Goal: Contribute content

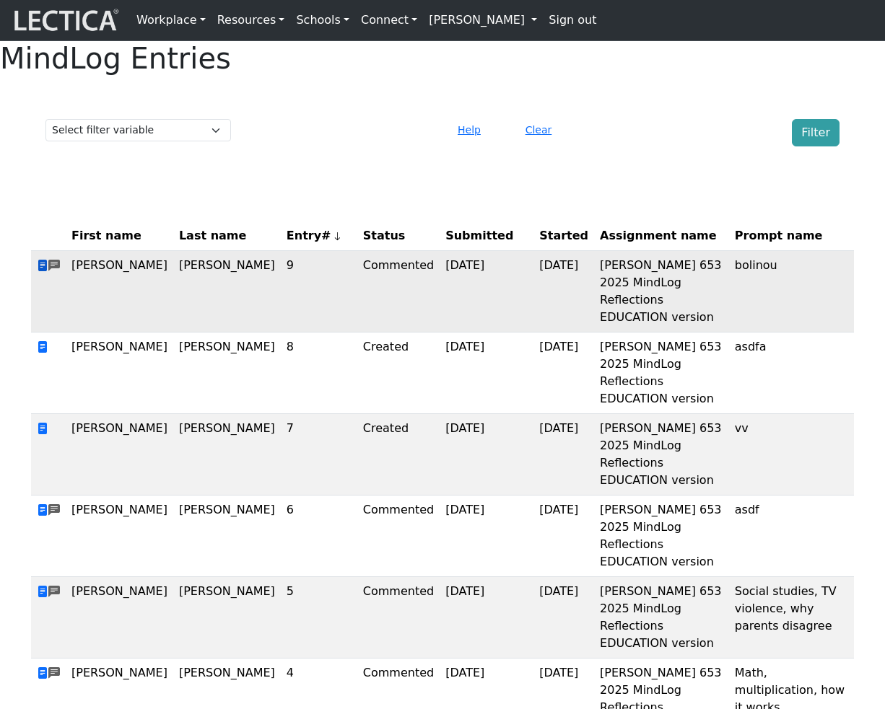
click at [43, 273] on span at bounding box center [43, 266] width 12 height 14
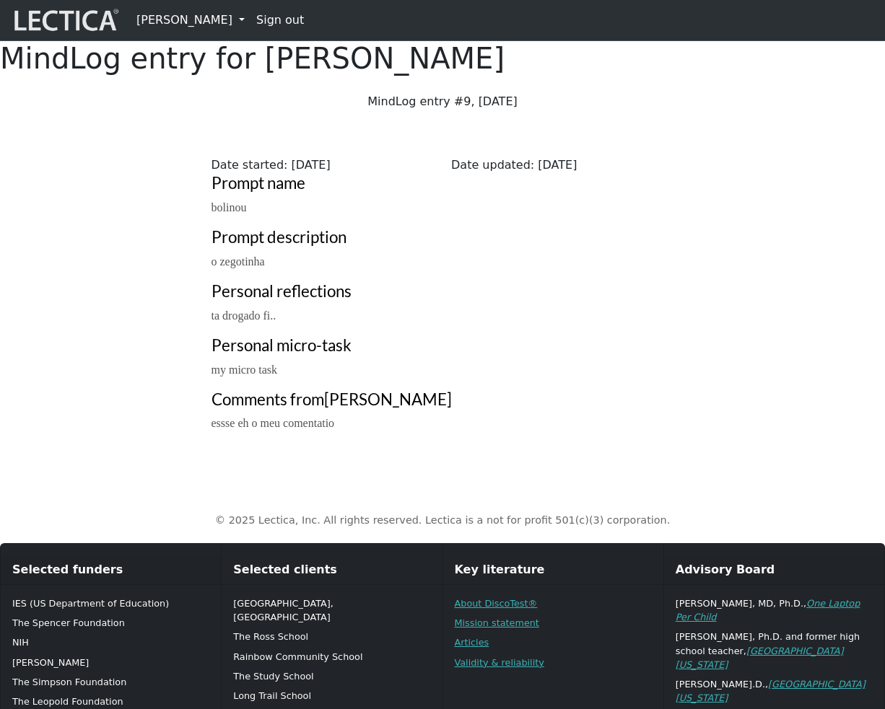
click at [173, 14] on link "[PERSON_NAME]" at bounding box center [191, 20] width 120 height 29
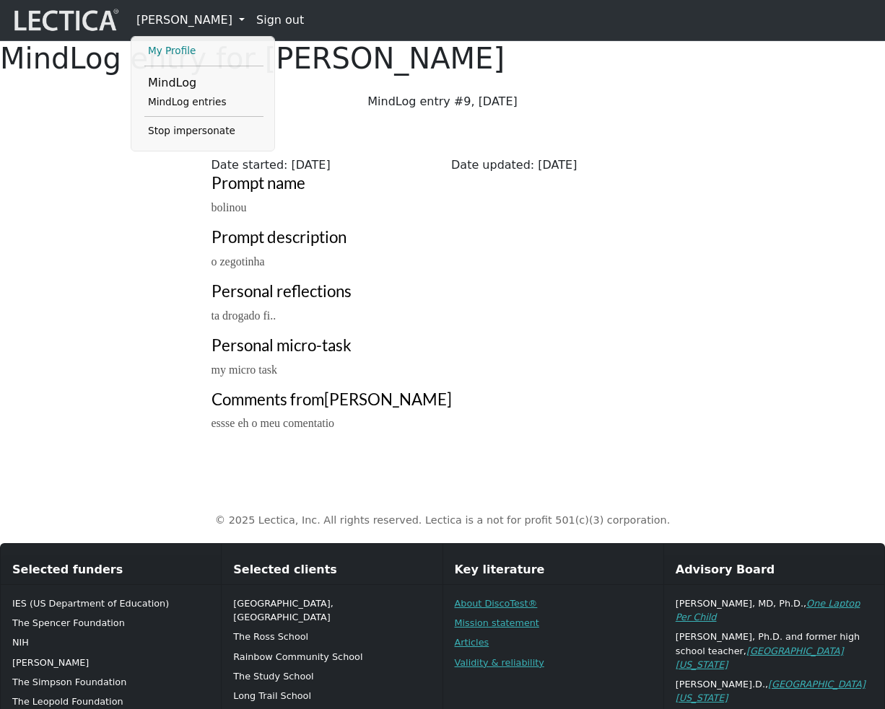
click at [177, 53] on link "My Profile" at bounding box center [203, 51] width 119 height 17
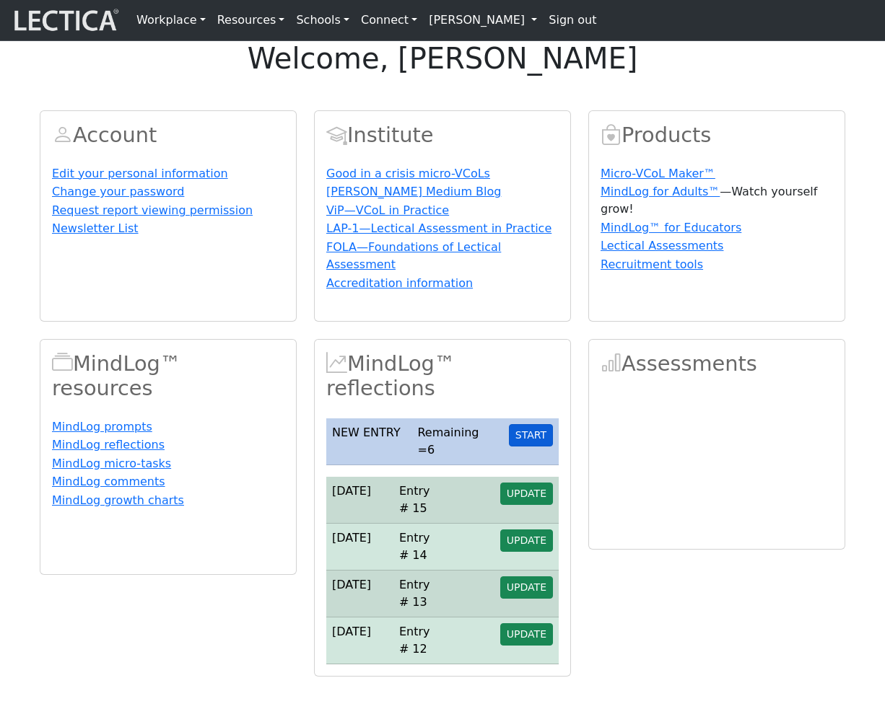
click at [537, 447] on button "START" at bounding box center [531, 435] width 44 height 22
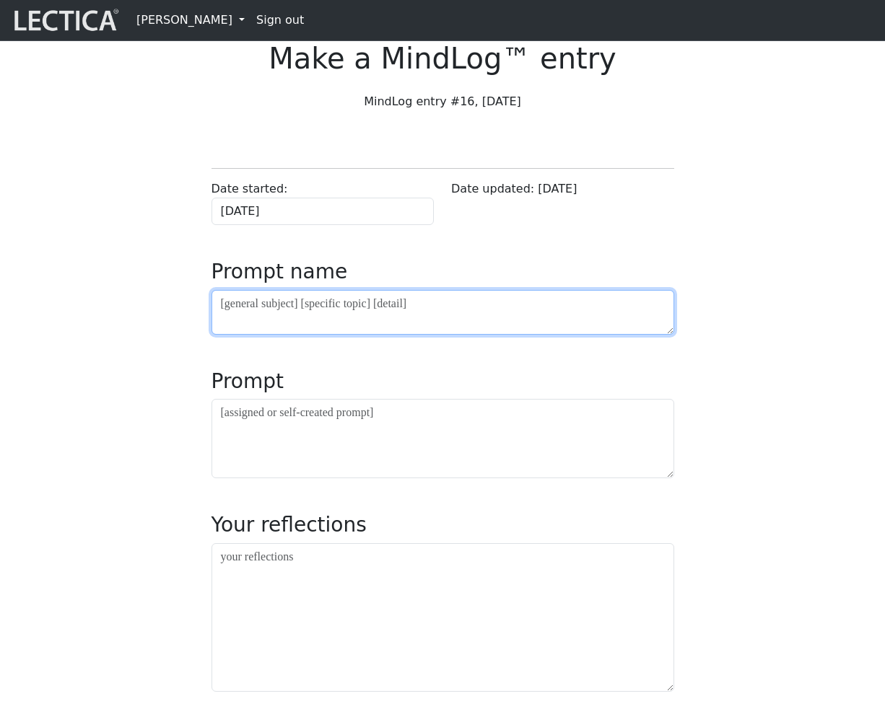
click at [324, 335] on textarea at bounding box center [442, 312] width 462 height 45
type textarea "v"
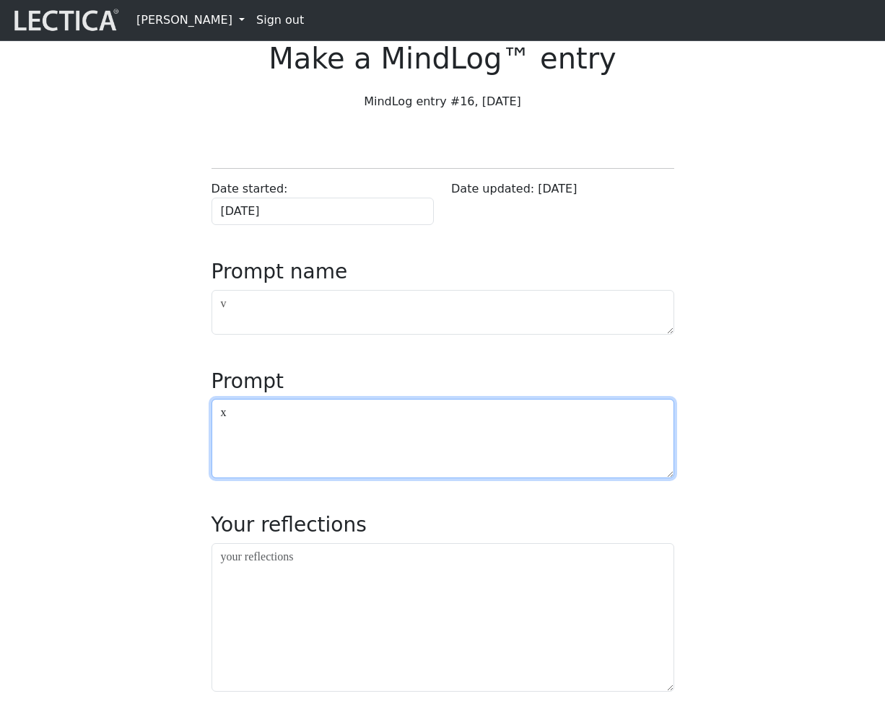
type textarea "x"
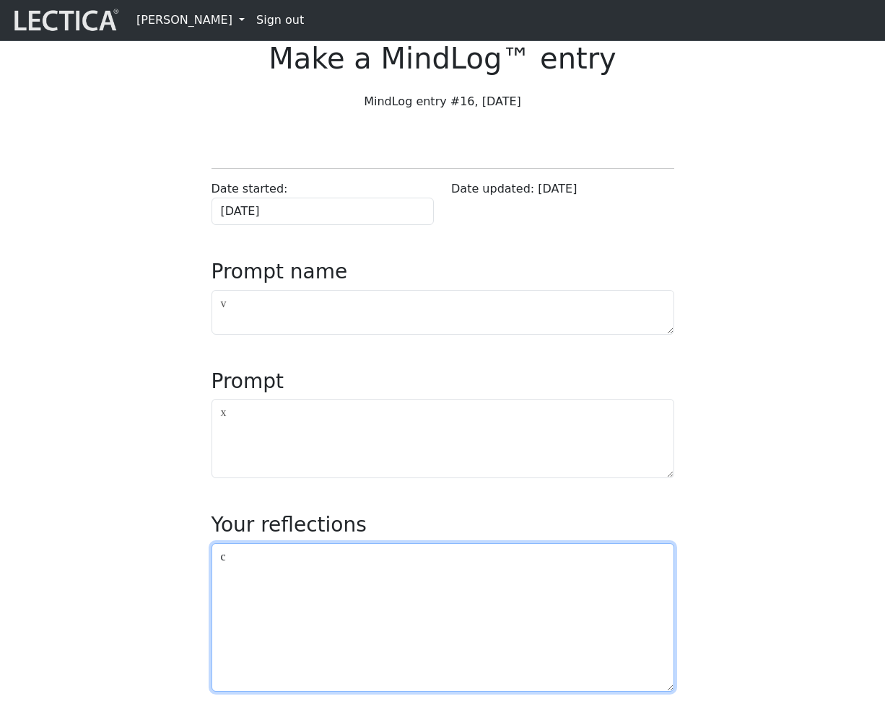
type textarea "c"
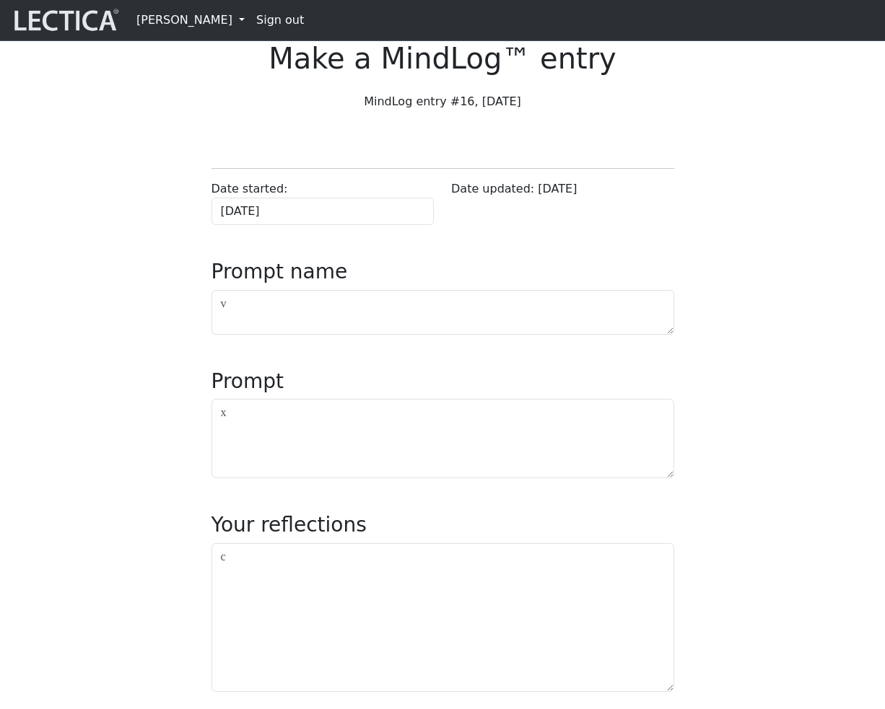
scroll to position [496, 0]
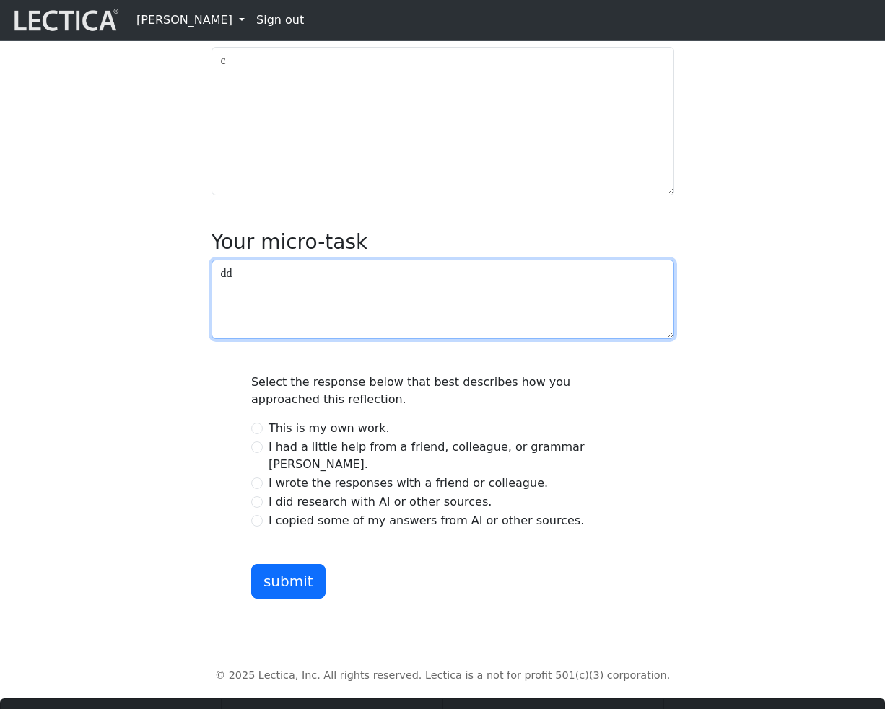
type textarea "dd"
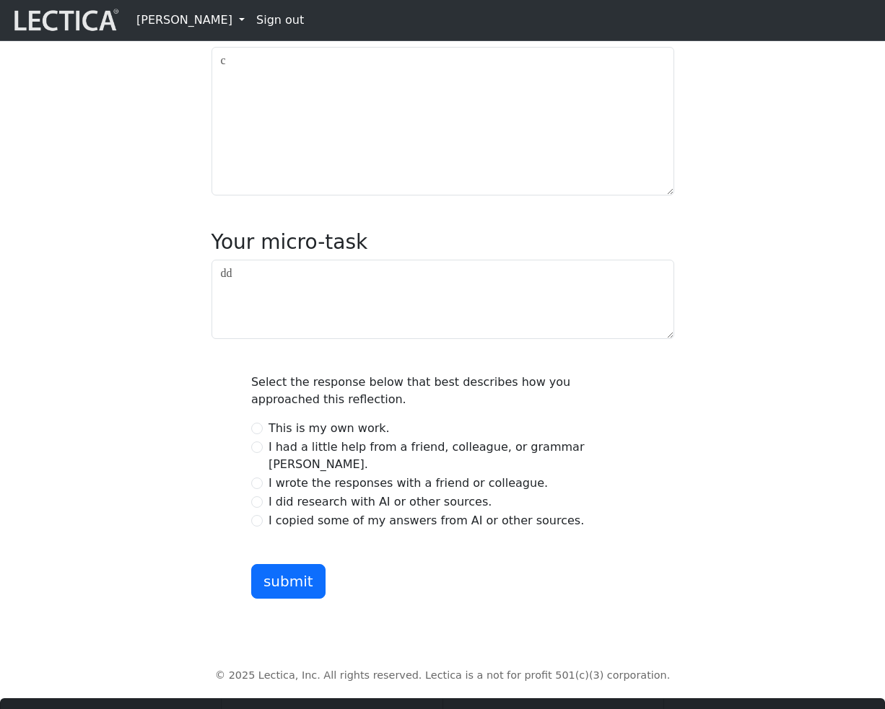
click at [267, 511] on div "I did research with AI or other sources." at bounding box center [442, 502] width 382 height 17
click at [262, 508] on input "I did research with AI or other sources." at bounding box center [257, 502] width 12 height 12
radio input "true"
click at [284, 599] on button "submit" at bounding box center [288, 581] width 74 height 35
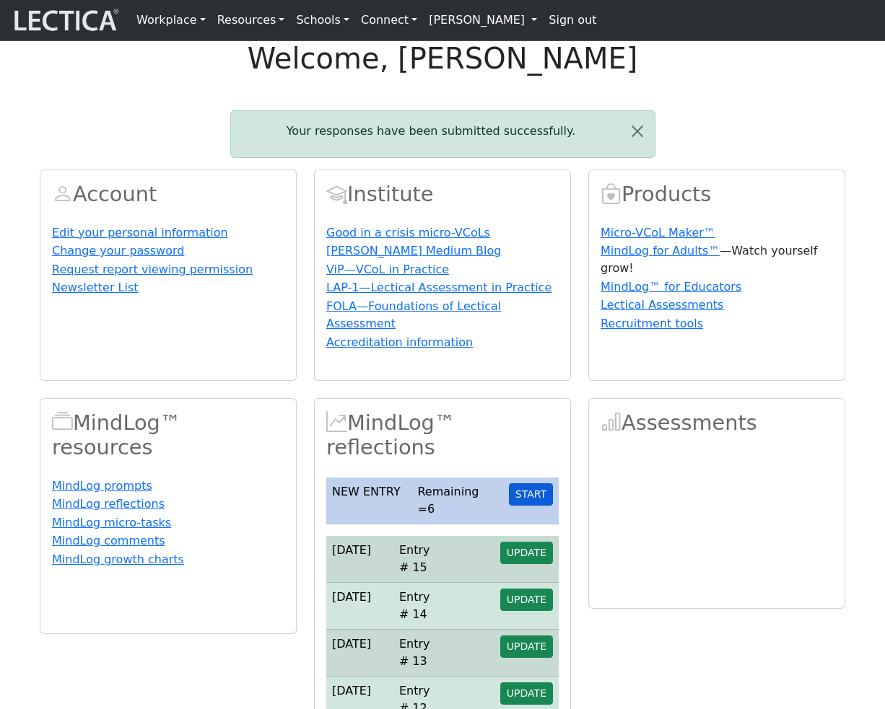
click at [540, 506] on button "START" at bounding box center [531, 494] width 44 height 22
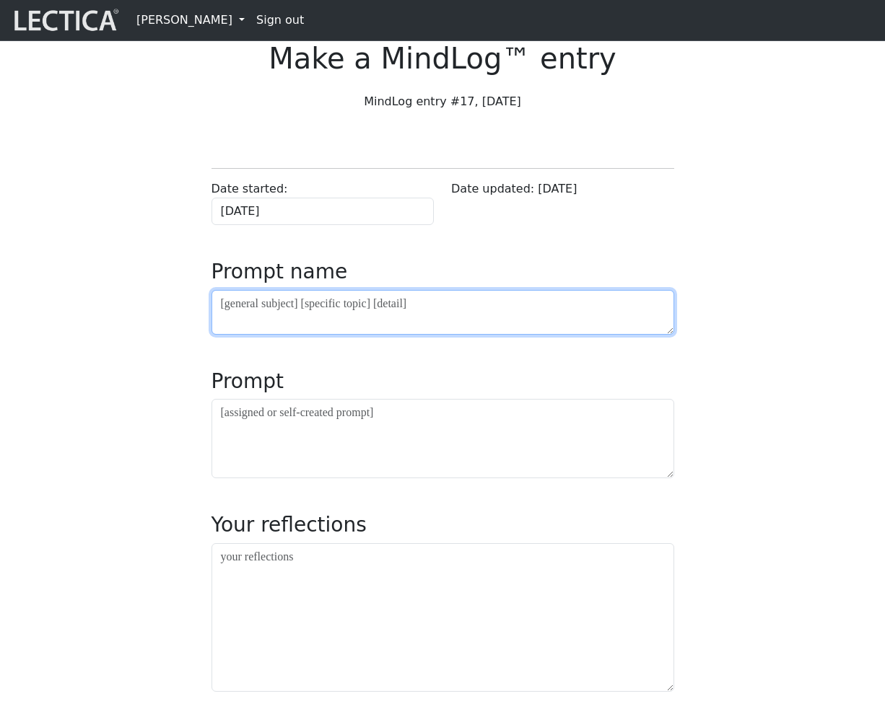
click at [361, 335] on textarea at bounding box center [442, 312] width 462 height 45
type textarea "k"
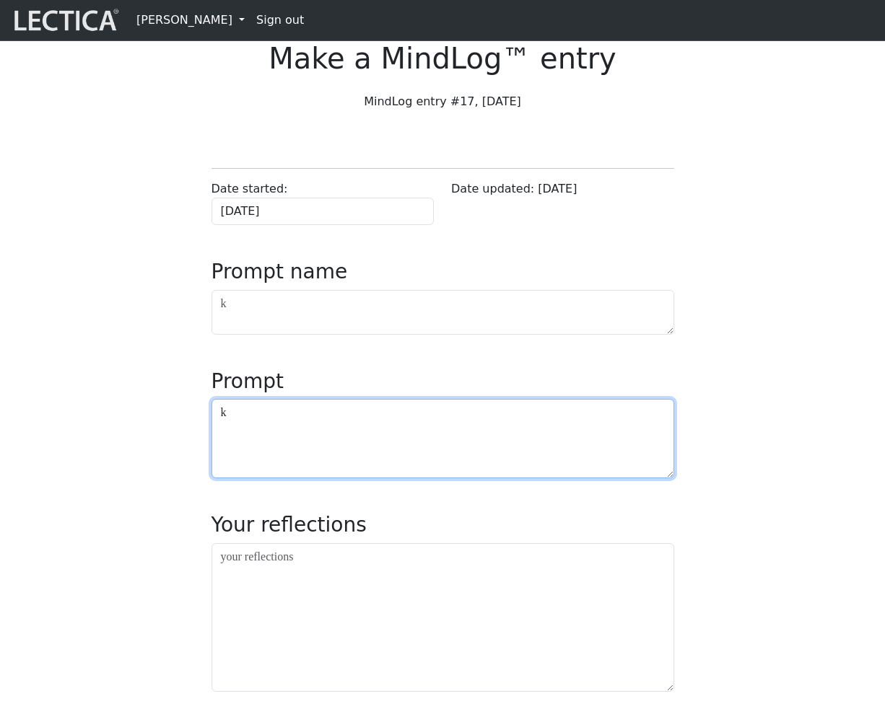
type textarea "k"
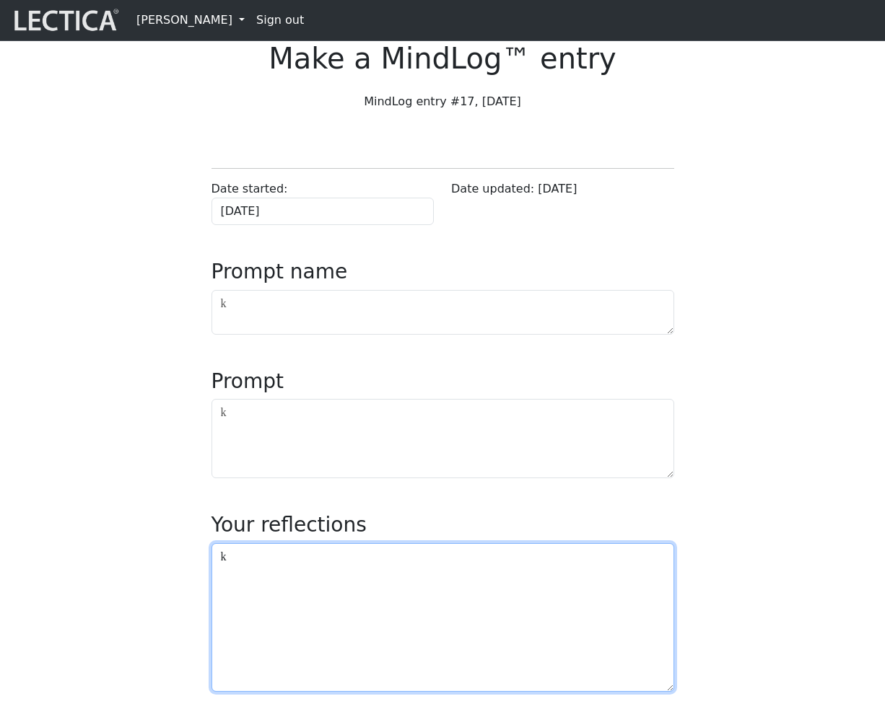
type textarea "k"
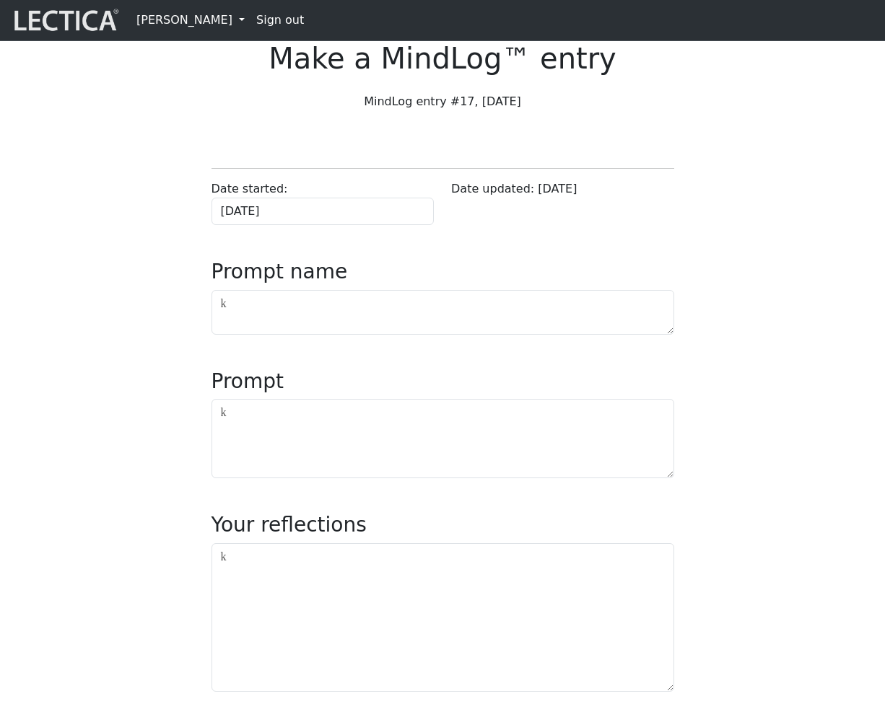
scroll to position [496, 0]
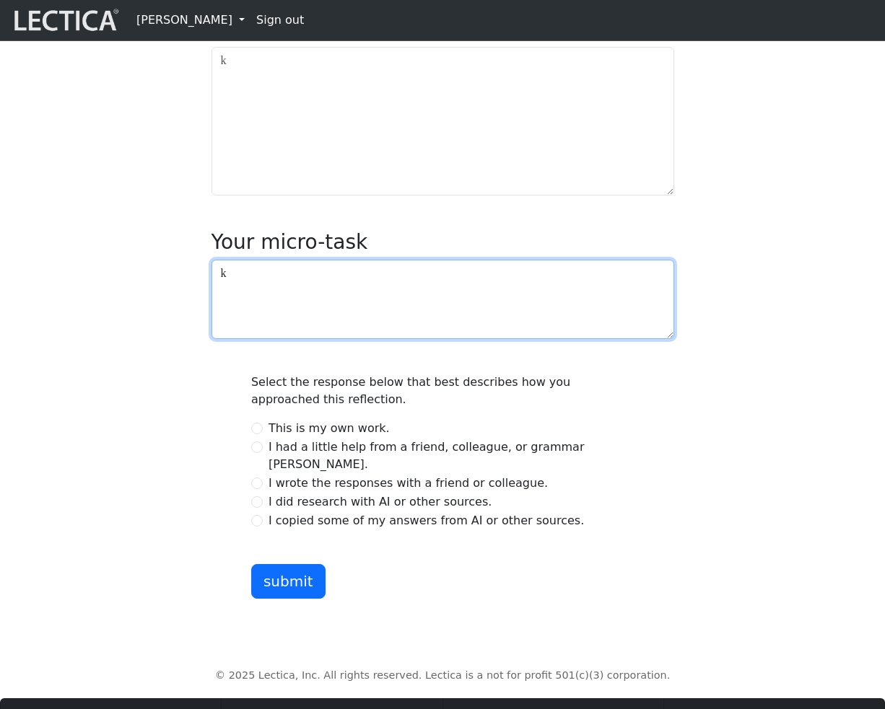
type textarea "k"
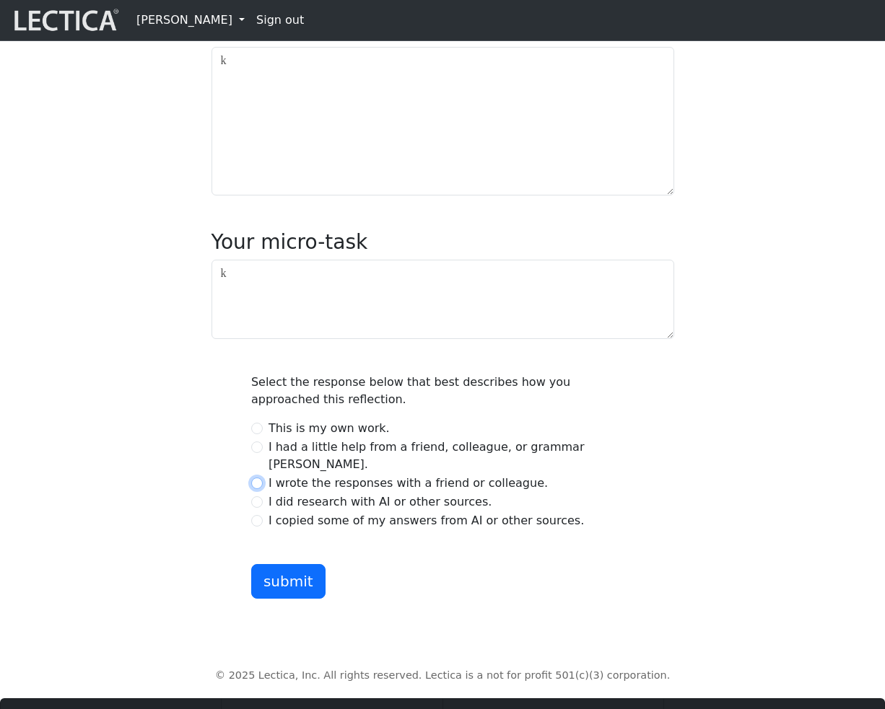
click at [263, 489] on input "I wrote the responses with a friend or colleague." at bounding box center [257, 484] width 12 height 12
radio input "true"
click at [283, 599] on button "submit" at bounding box center [288, 581] width 74 height 35
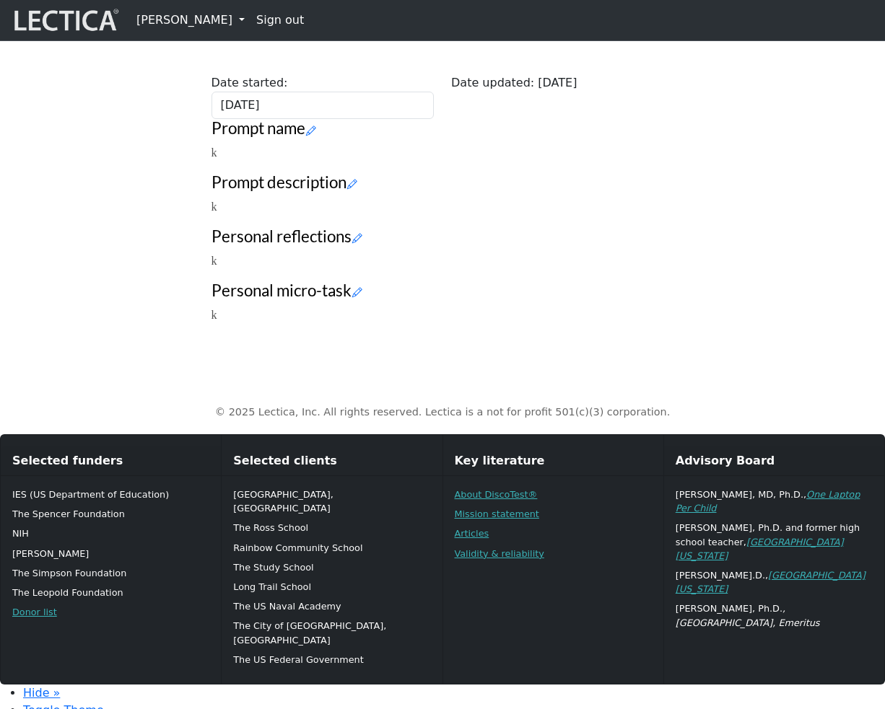
scroll to position [133, 0]
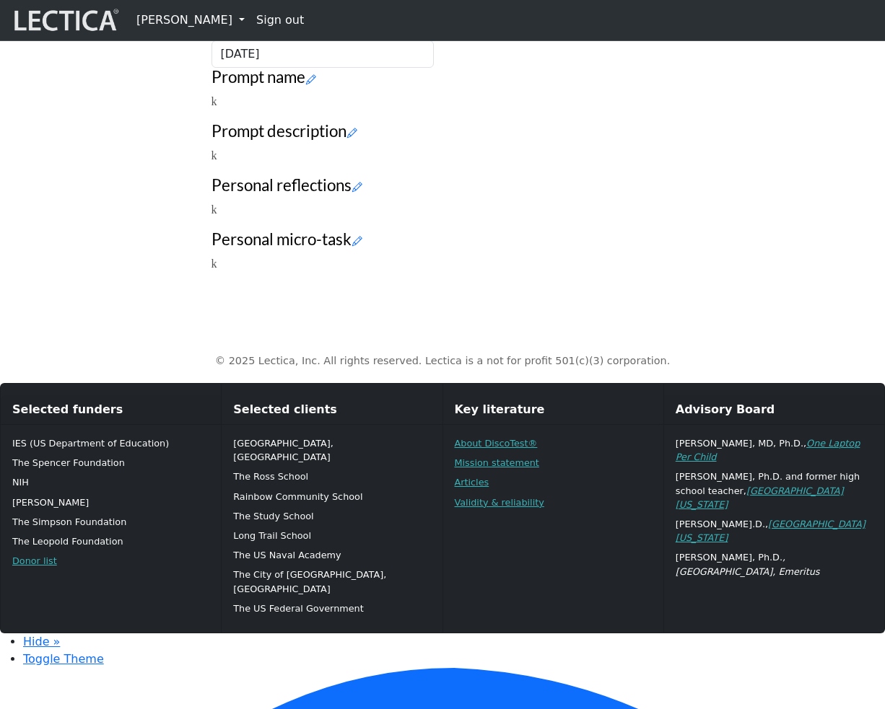
click at [135, 284] on div "Close Date started: [DATE] Date updated: [DATE] Prompt name k Prompt descriptio…" at bounding box center [442, 136] width 823 height 296
